Goal: Transaction & Acquisition: Download file/media

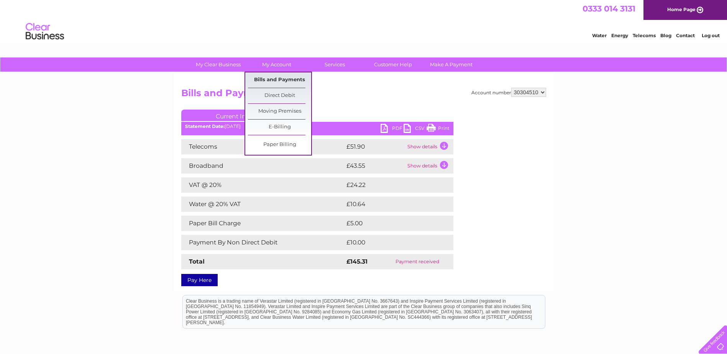
click at [277, 77] on link "Bills and Payments" at bounding box center [279, 79] width 63 height 15
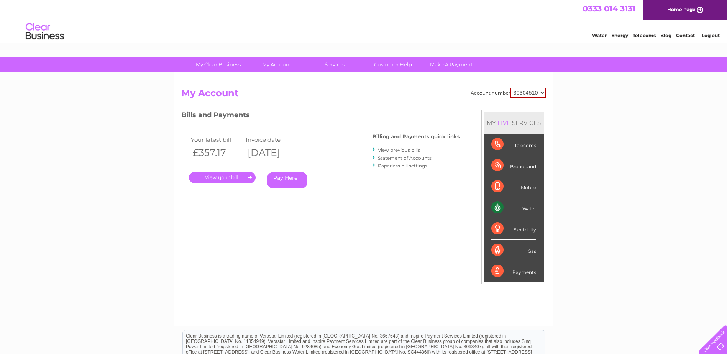
click at [403, 149] on link "View previous bills" at bounding box center [399, 150] width 42 height 6
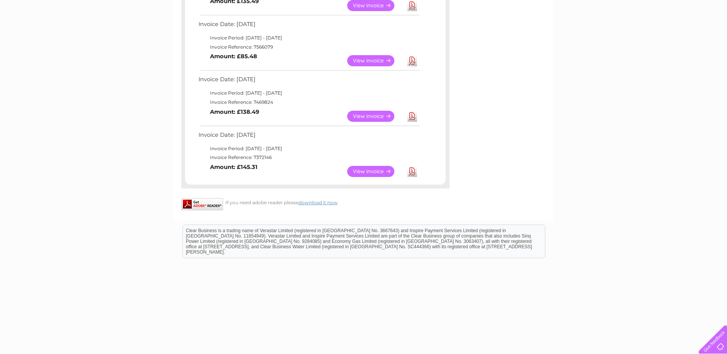
scroll to position [460, 0]
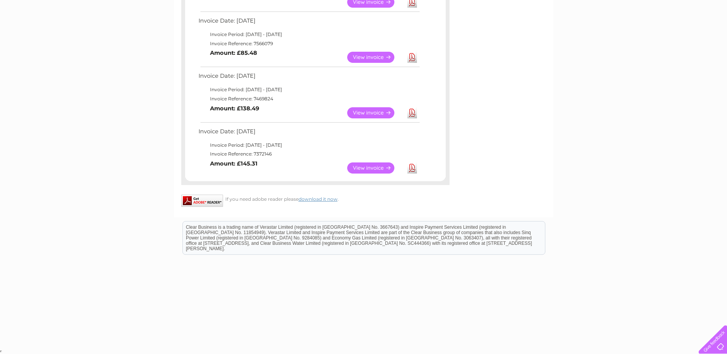
click at [376, 166] on link "View" at bounding box center [375, 168] width 56 height 11
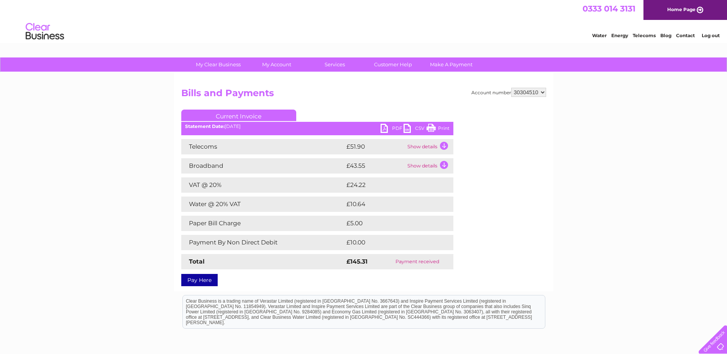
click at [396, 127] on link "PDF" at bounding box center [392, 129] width 23 height 11
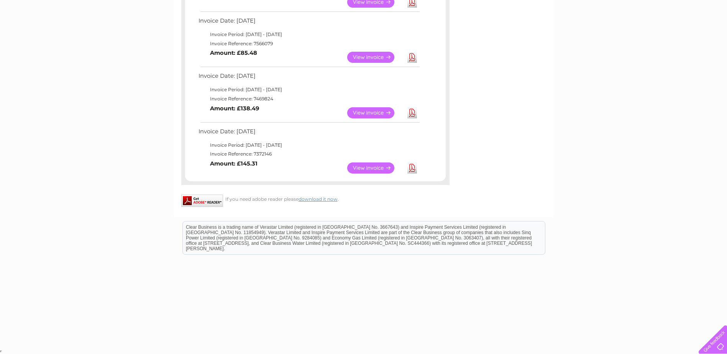
click at [376, 111] on link "View" at bounding box center [375, 112] width 56 height 11
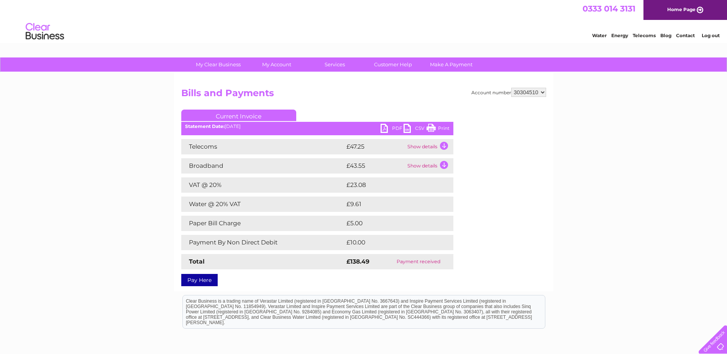
click at [392, 125] on link "PDF" at bounding box center [392, 129] width 23 height 11
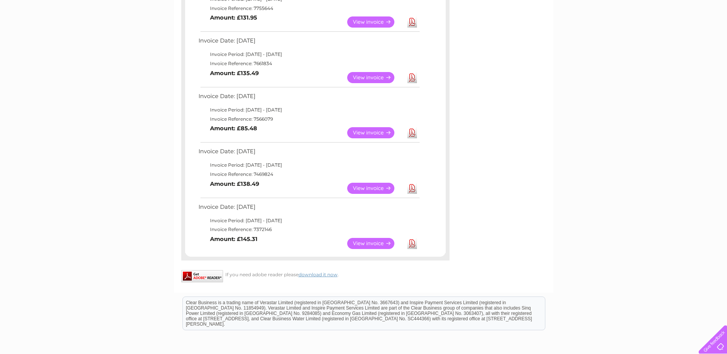
scroll to position [384, 0]
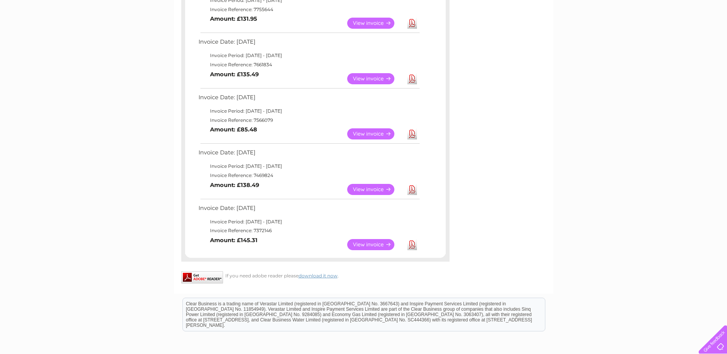
click at [379, 130] on link "View" at bounding box center [375, 133] width 56 height 11
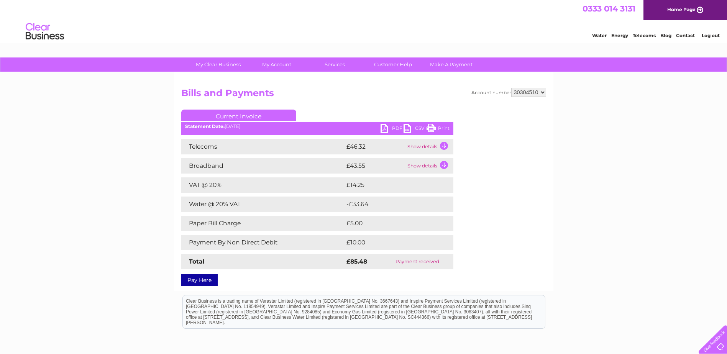
click at [398, 128] on link "PDF" at bounding box center [392, 129] width 23 height 11
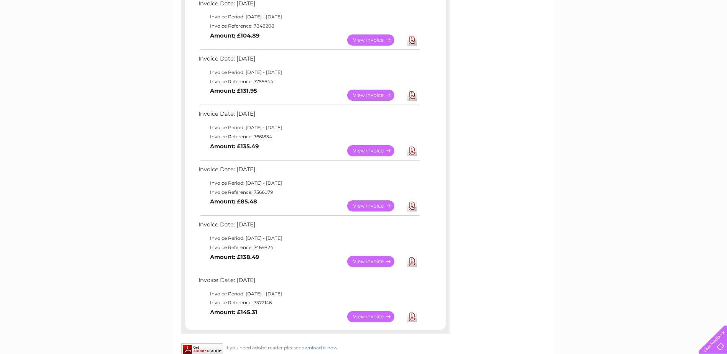
scroll to position [305, 0]
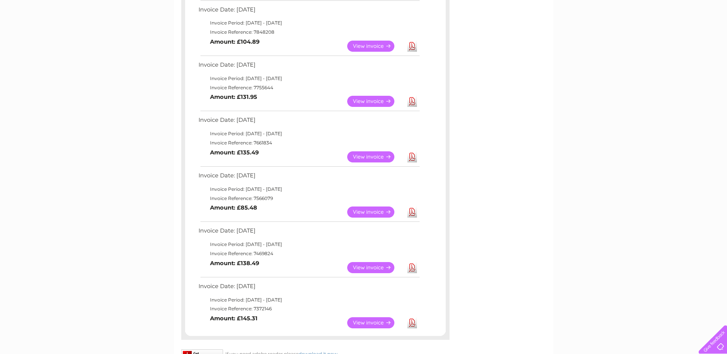
click at [369, 158] on link "View" at bounding box center [375, 156] width 56 height 11
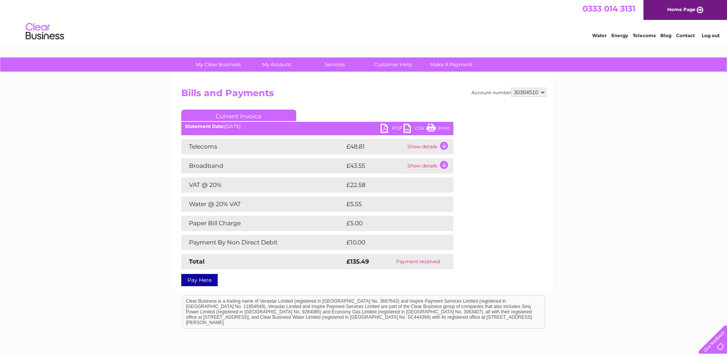
click at [394, 127] on link "PDF" at bounding box center [392, 129] width 23 height 11
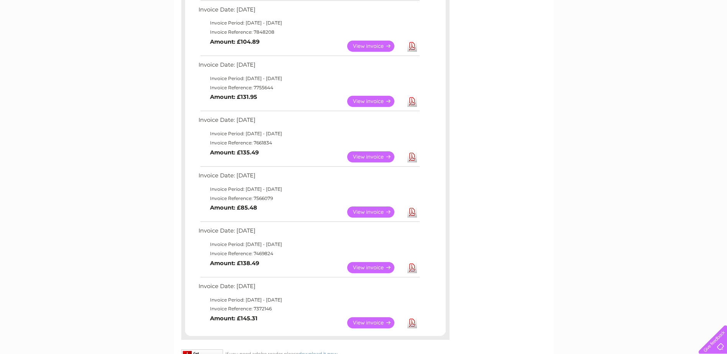
click at [369, 99] on link "View" at bounding box center [375, 101] width 56 height 11
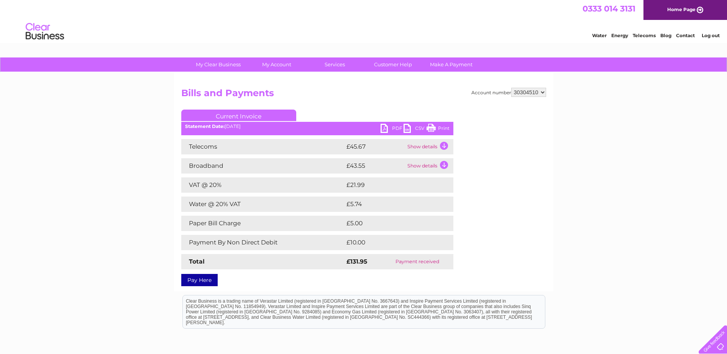
click at [396, 129] on link "PDF" at bounding box center [392, 129] width 23 height 11
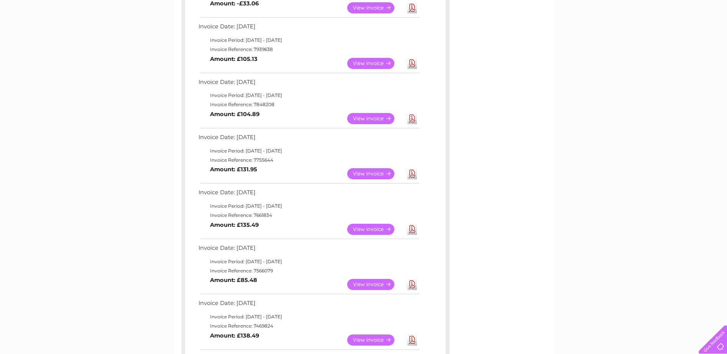
scroll to position [229, 0]
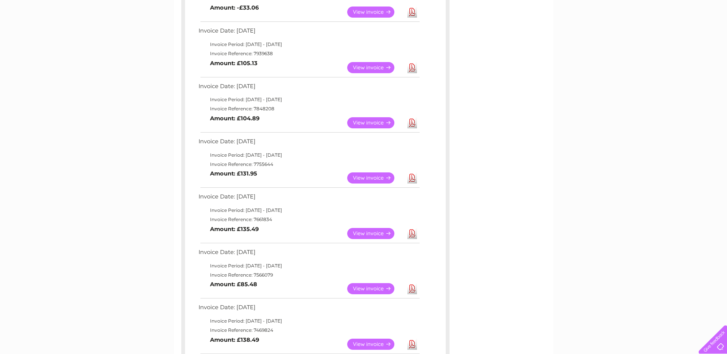
click at [373, 119] on link "View" at bounding box center [375, 122] width 56 height 11
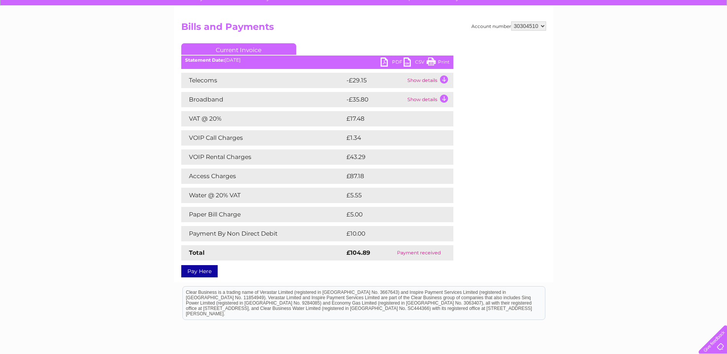
scroll to position [77, 0]
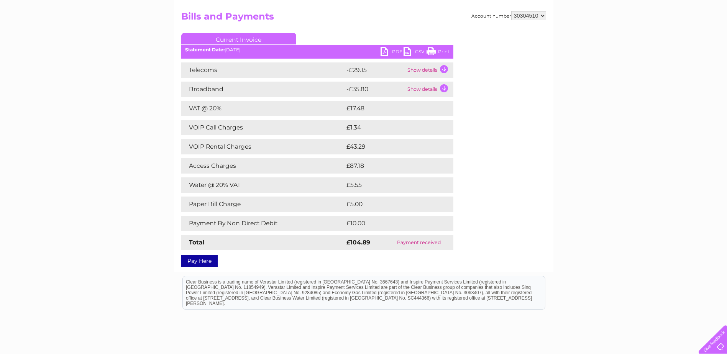
click at [396, 50] on link "PDF" at bounding box center [392, 52] width 23 height 11
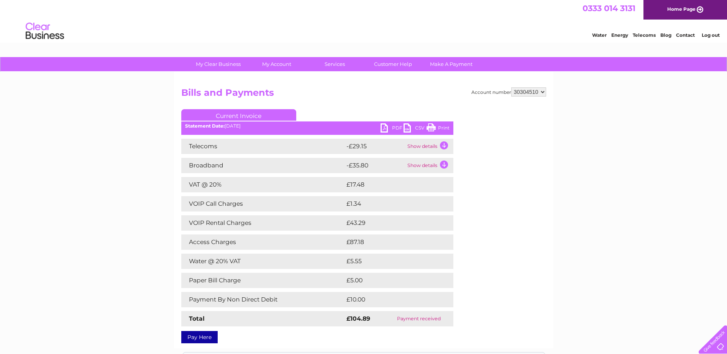
scroll to position [0, 0]
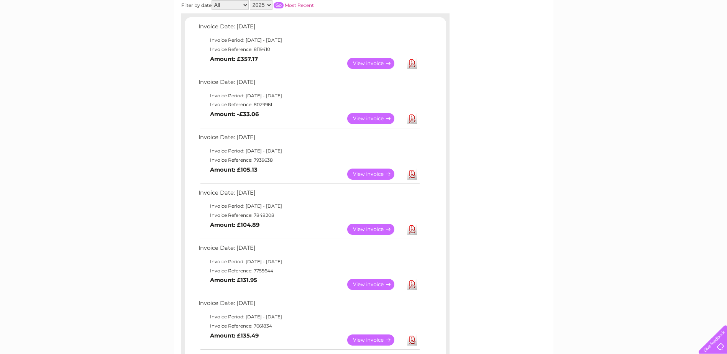
scroll to position [112, 0]
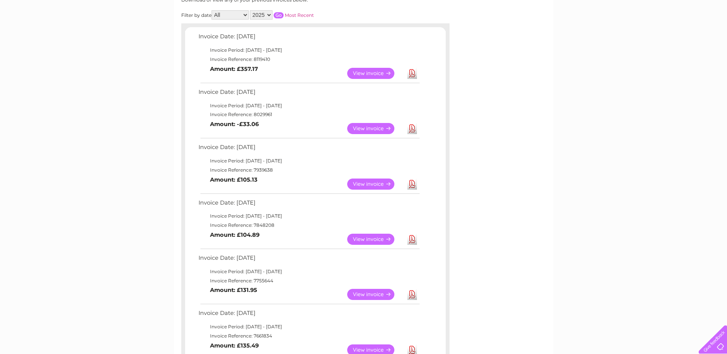
click at [369, 183] on link "View" at bounding box center [375, 184] width 56 height 11
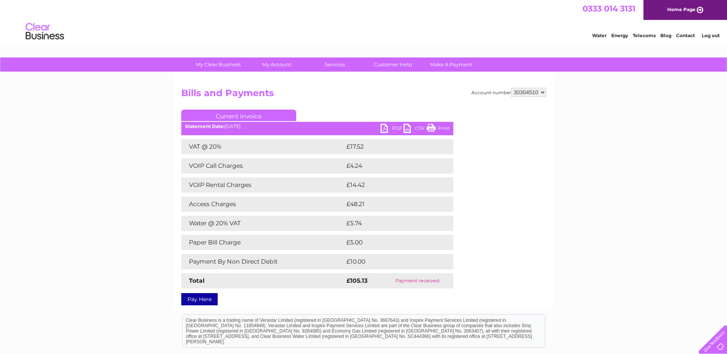
click at [394, 127] on link "PDF" at bounding box center [392, 129] width 23 height 11
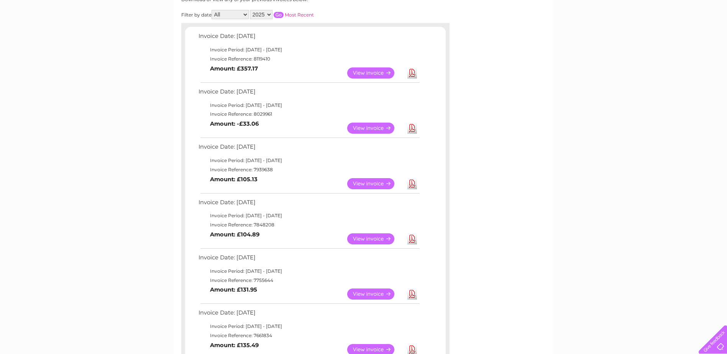
click at [375, 128] on link "View" at bounding box center [375, 128] width 56 height 11
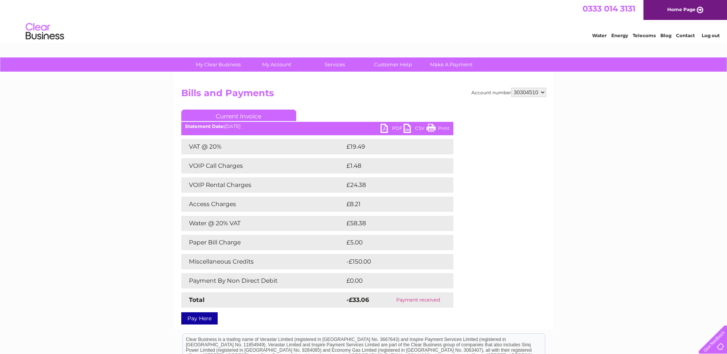
click at [395, 128] on link "PDF" at bounding box center [392, 129] width 23 height 11
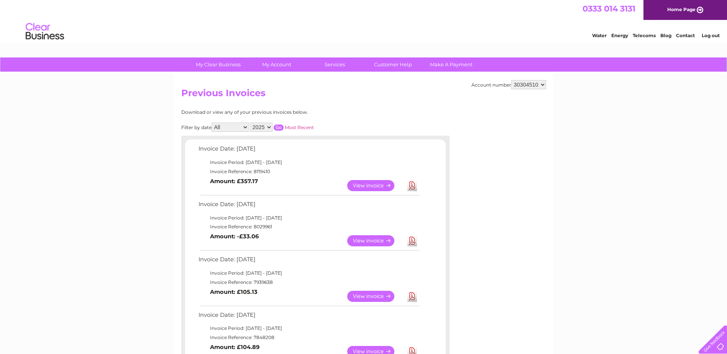
click at [373, 184] on link "View" at bounding box center [375, 185] width 56 height 11
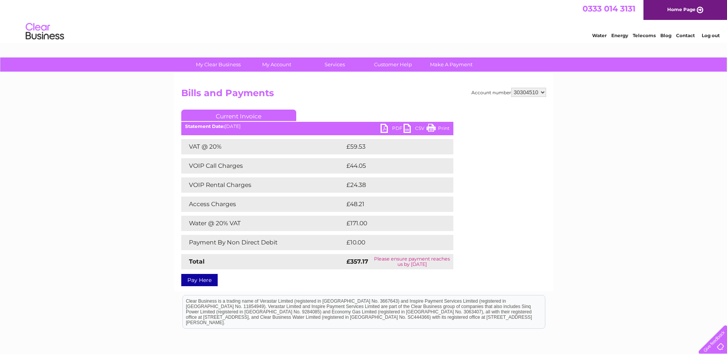
click at [395, 126] on link "PDF" at bounding box center [392, 129] width 23 height 11
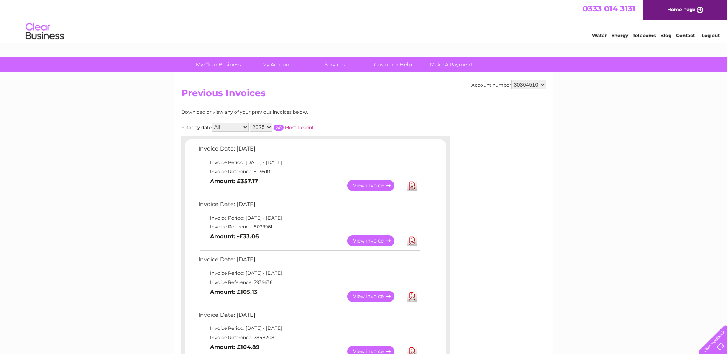
click at [374, 240] on link "View" at bounding box center [375, 240] width 56 height 11
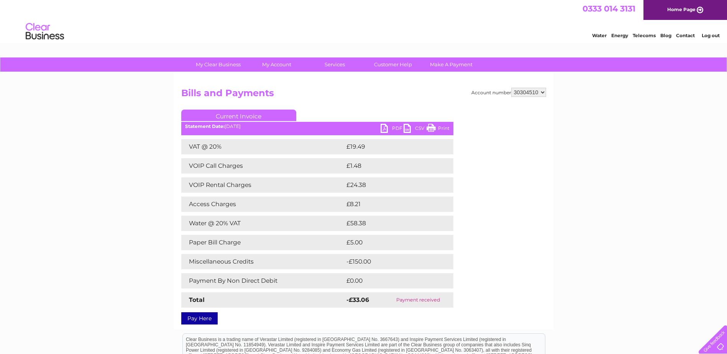
click at [391, 126] on link "PDF" at bounding box center [392, 129] width 23 height 11
